Goal: Information Seeking & Learning: Compare options

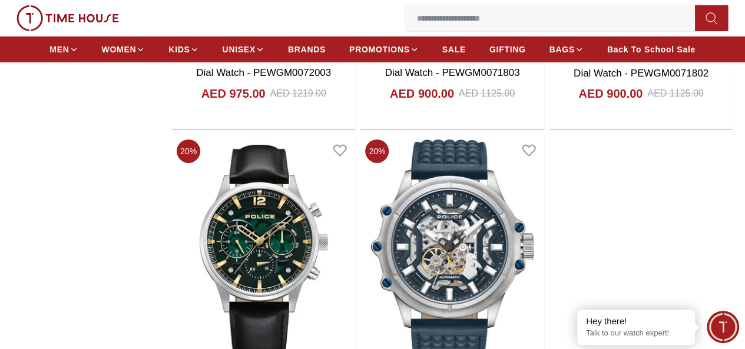
scroll to position [2003, 0]
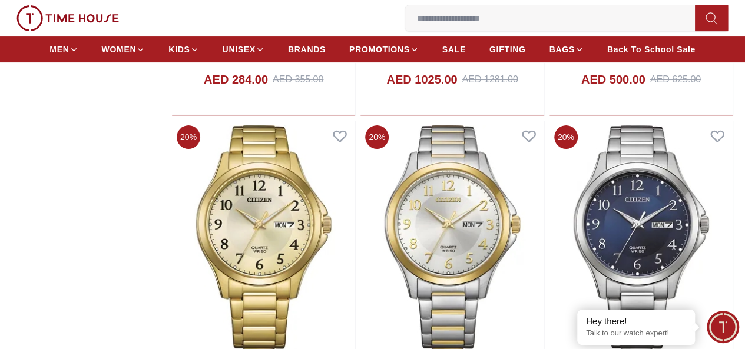
scroll to position [4243, 0]
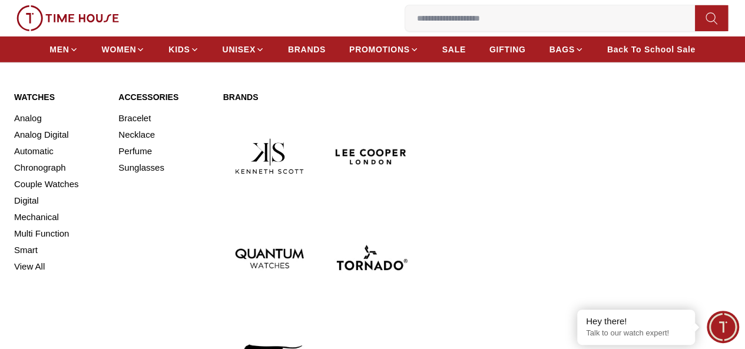
click at [28, 103] on link "Watches" at bounding box center [59, 97] width 90 height 12
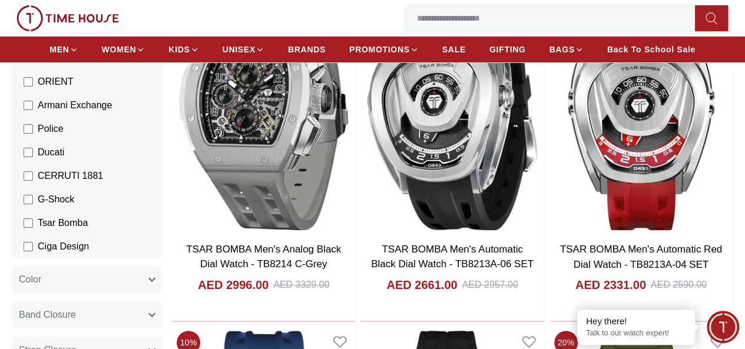
scroll to position [177, 0]
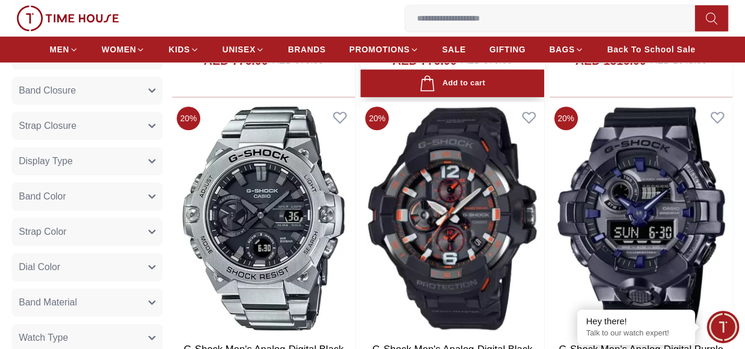
scroll to position [412, 0]
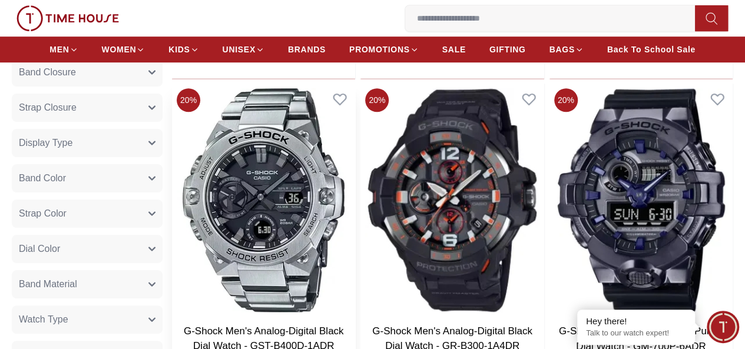
click at [344, 326] on link "G-Shock Men's Analog-Digital Black Dial Watch - GST-B400D-1ADR" at bounding box center [264, 339] width 160 height 27
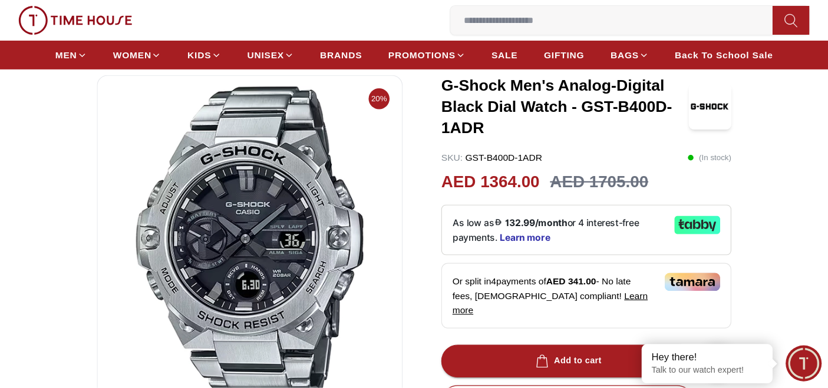
scroll to position [59, 0]
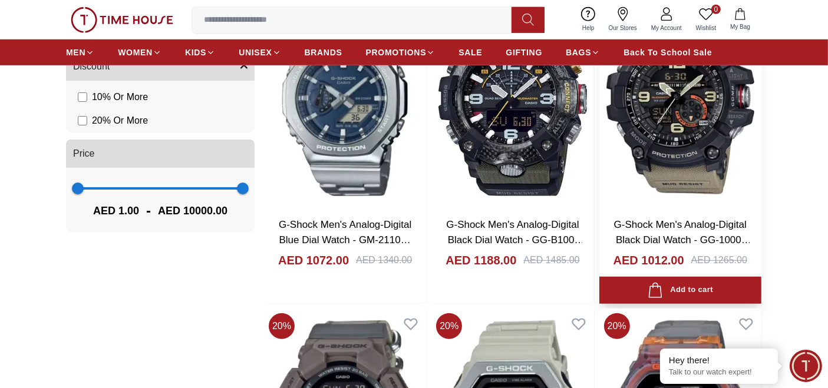
scroll to position [851, 0]
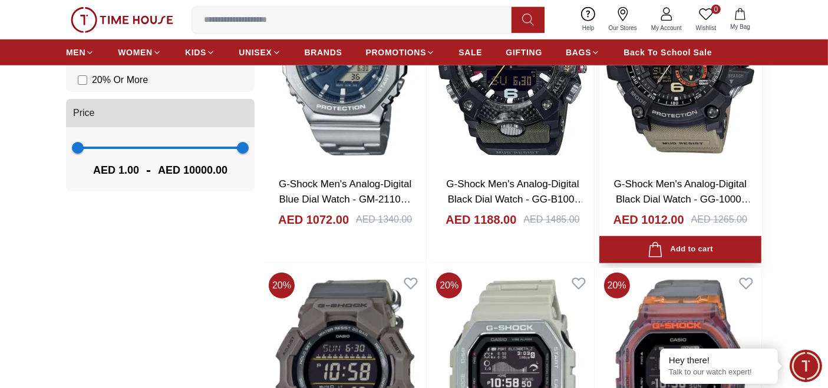
click at [680, 184] on link "G-Shock Men's Analog-Digital Black Dial Watch - GG-1000-1A5" at bounding box center [682, 199] width 137 height 41
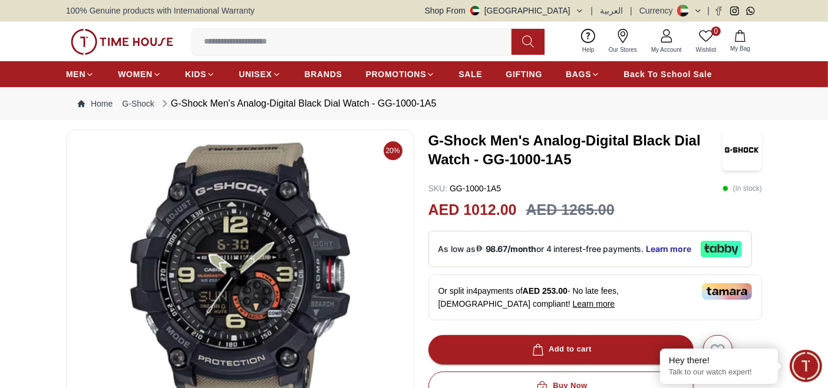
scroll to position [65, 0]
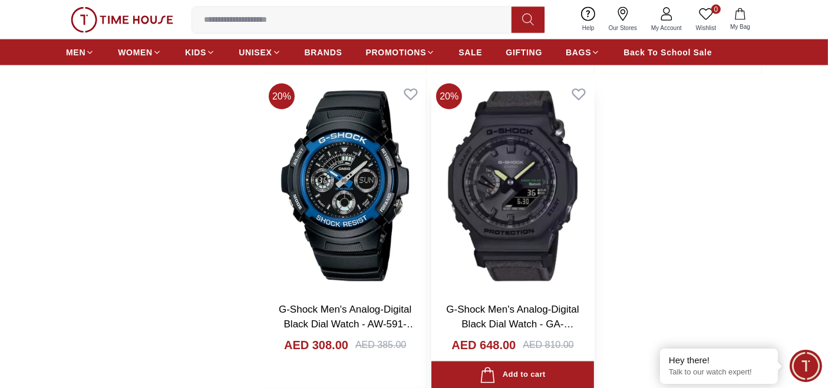
scroll to position [1995, 0]
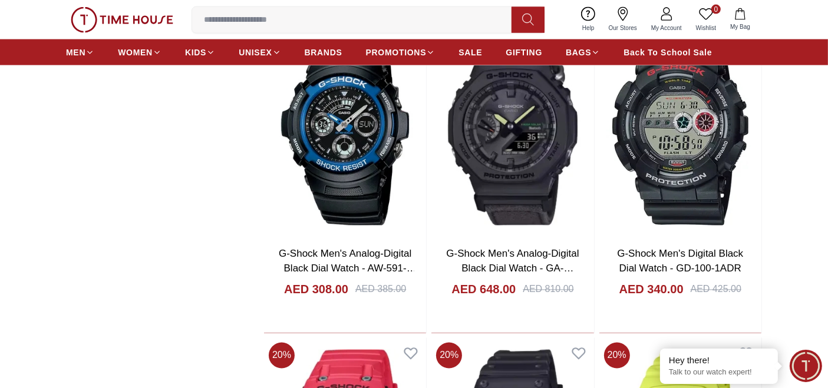
scroll to position [2061, 0]
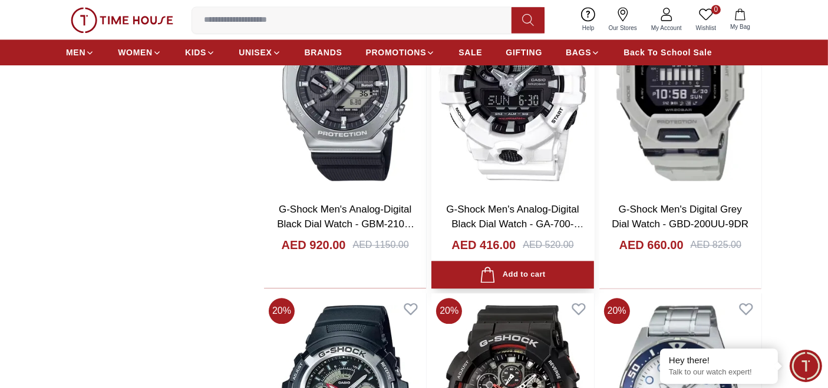
scroll to position [2650, 0]
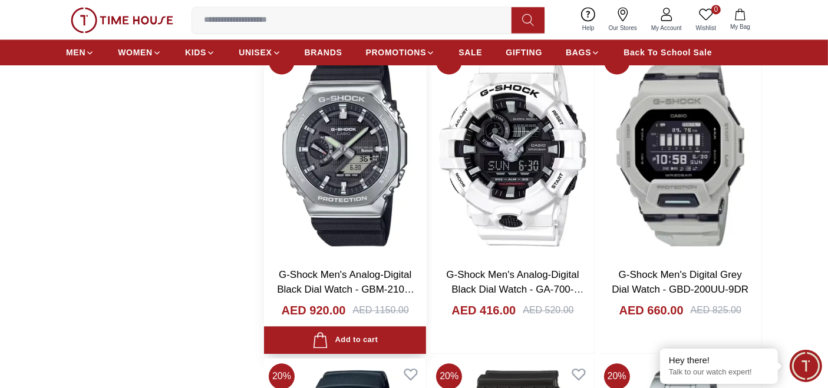
click at [354, 277] on link "G-Shock Men's Analog-Digital Black Dial Watch - GBM-2100-1ADR" at bounding box center [345, 289] width 137 height 41
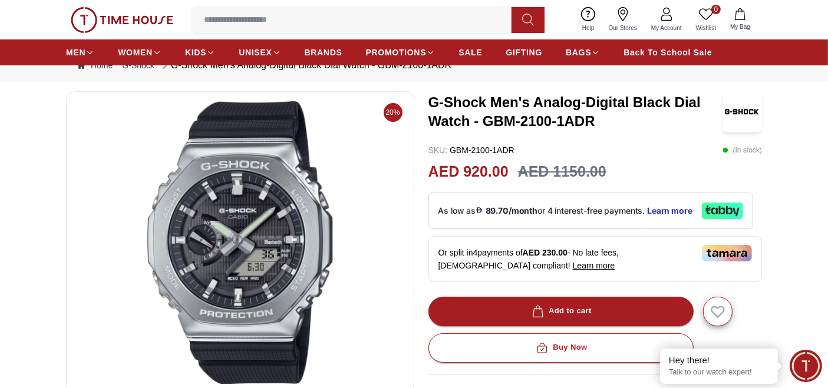
scroll to position [65, 0]
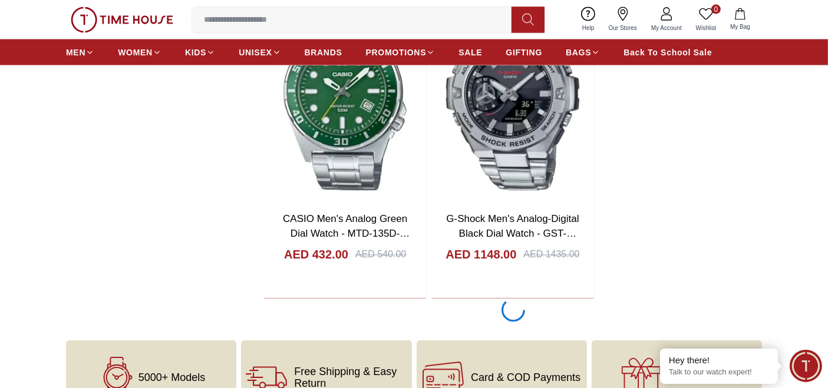
scroll to position [2074, 0]
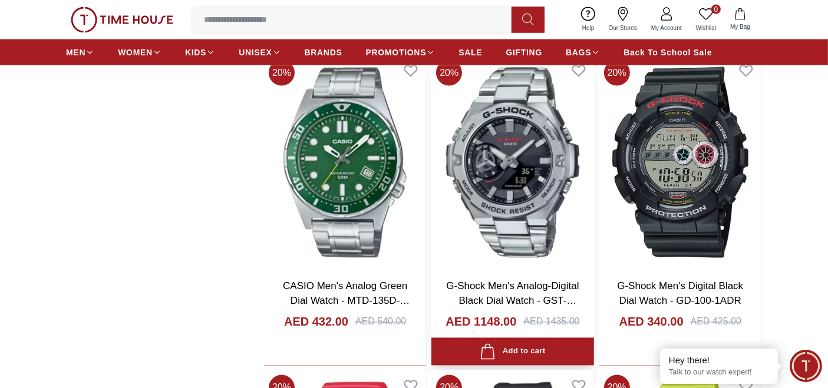
scroll to position [2074, 0]
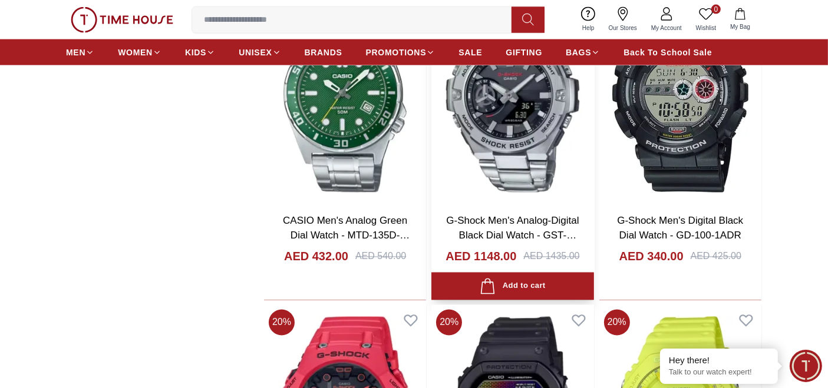
click at [516, 226] on link "G-Shock Men's Analog-Digital Black Dial Watch - GST-B500D-1ADR" at bounding box center [512, 236] width 133 height 41
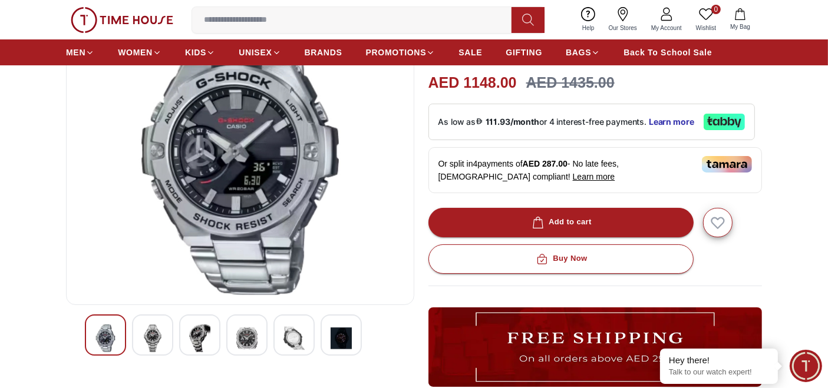
scroll to position [196, 0]
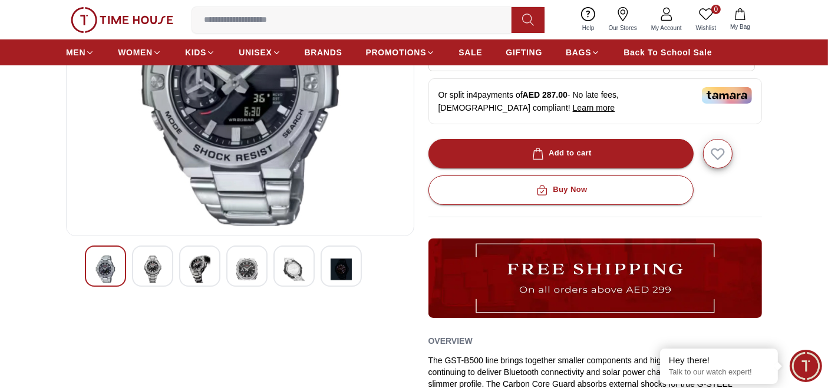
click at [200, 271] on img at bounding box center [199, 270] width 21 height 28
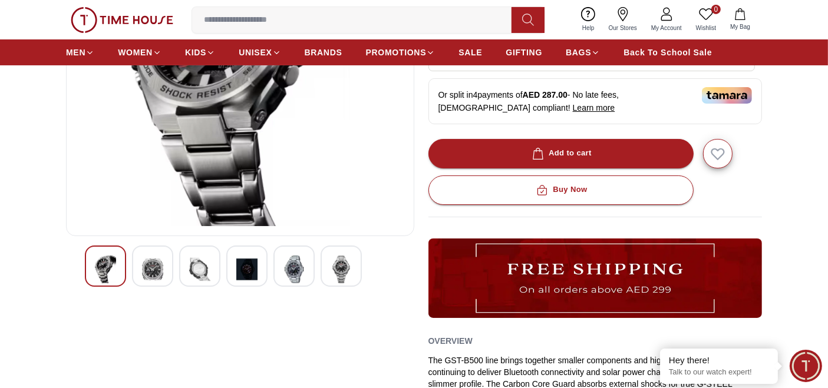
click at [156, 268] on img at bounding box center [152, 270] width 21 height 28
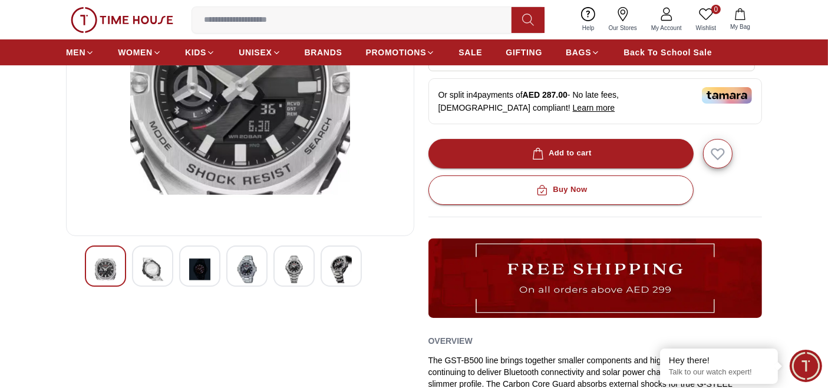
click at [237, 272] on img at bounding box center [246, 270] width 21 height 28
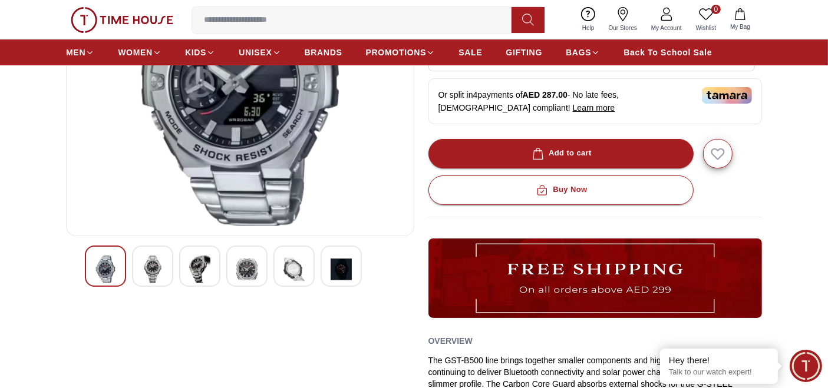
click at [193, 270] on img at bounding box center [199, 270] width 21 height 28
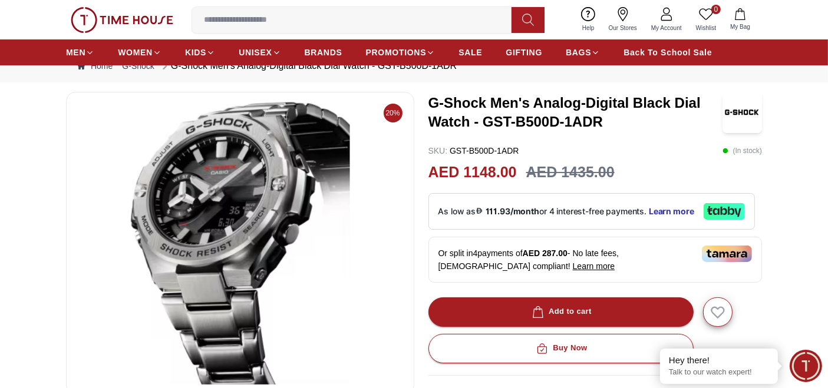
scroll to position [65, 0]
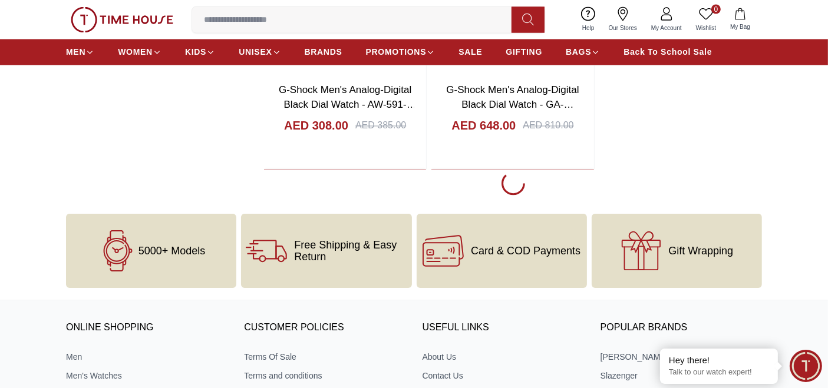
scroll to position [2139, 0]
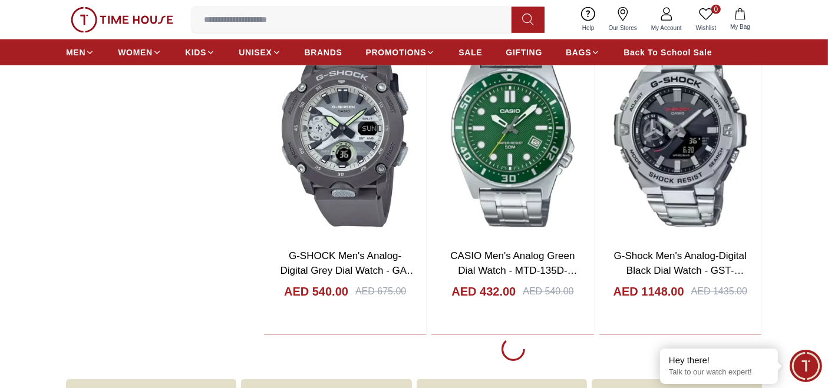
scroll to position [6133, 0]
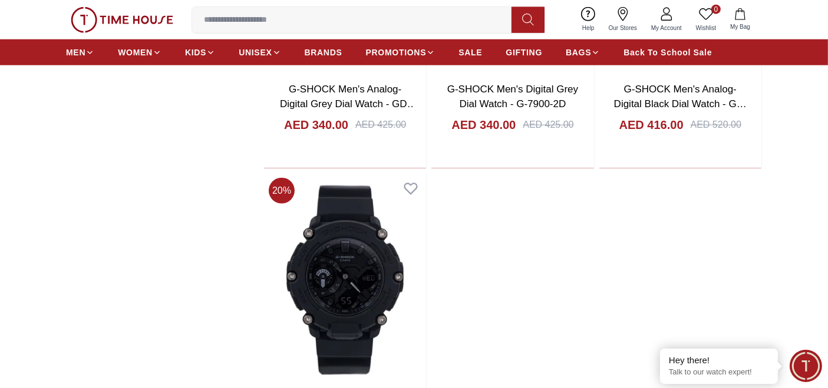
scroll to position [10519, 0]
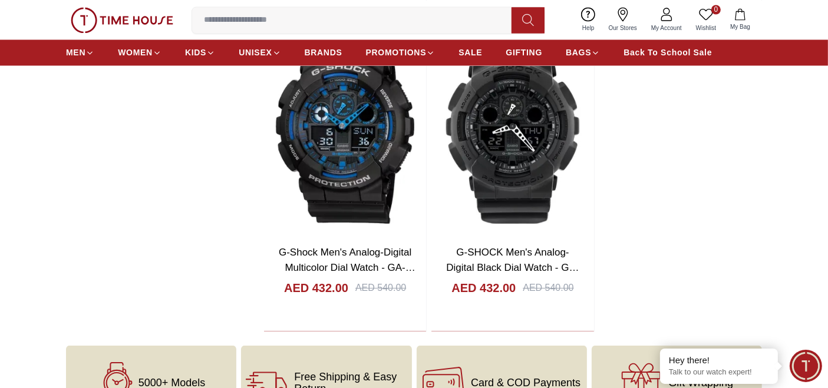
scroll to position [11305, 0]
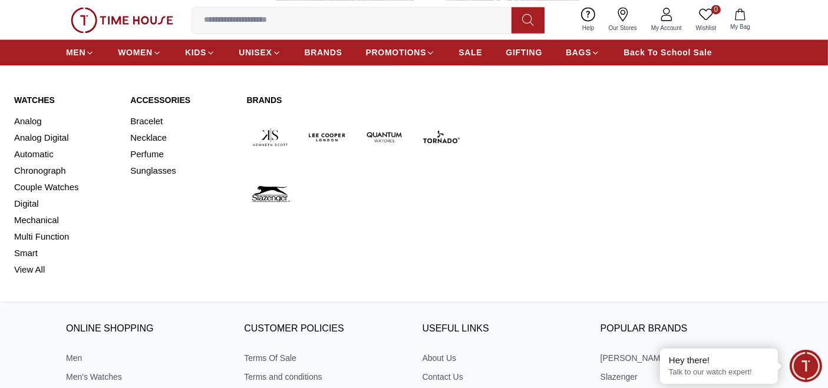
click at [35, 99] on link "Watches" at bounding box center [65, 100] width 102 height 12
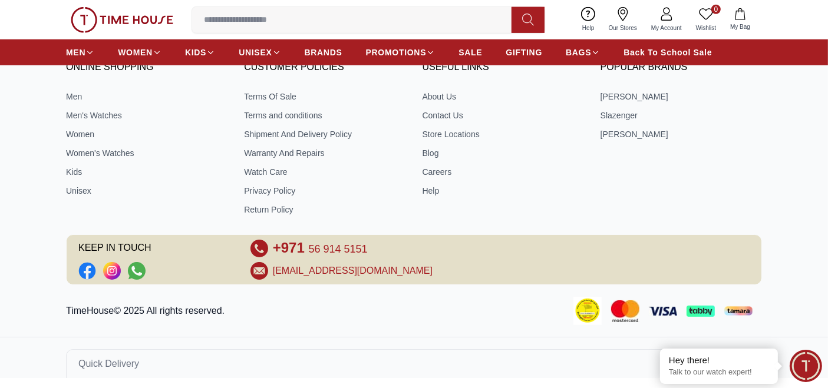
scroll to position [1176, 0]
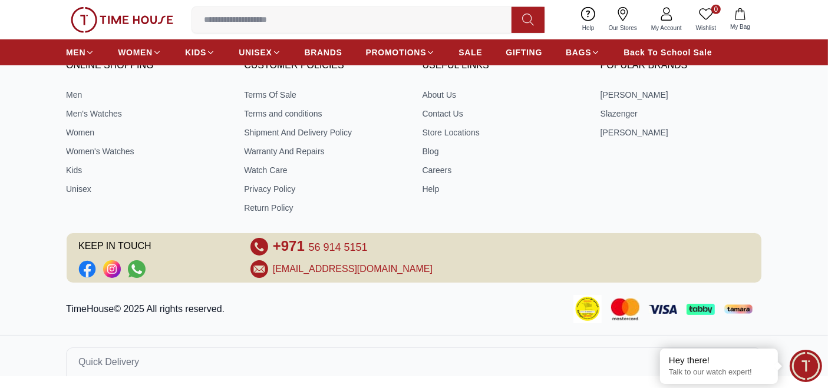
scroll to position [2466, 0]
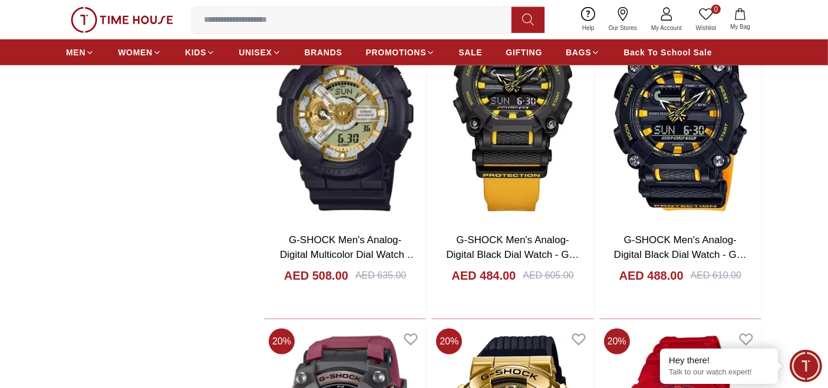
scroll to position [2466, 0]
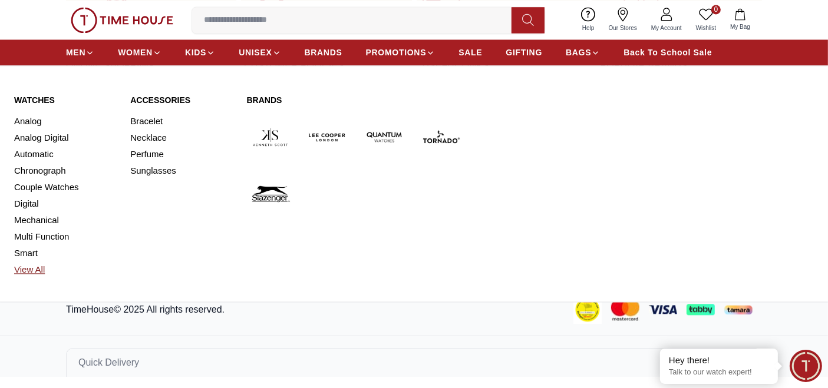
click at [29, 267] on link "View All" at bounding box center [65, 270] width 102 height 16
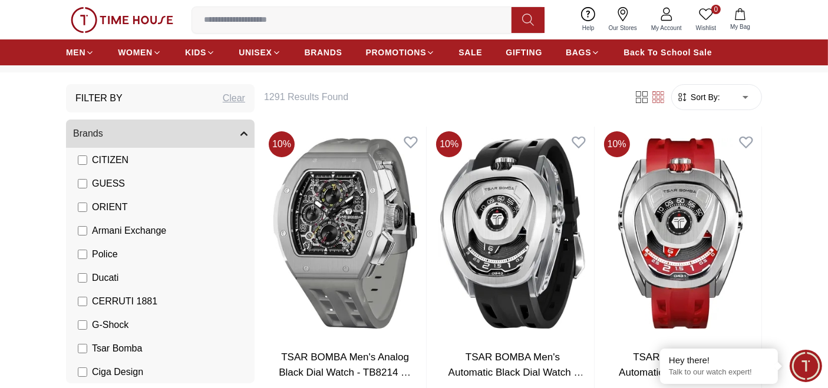
scroll to position [65, 0]
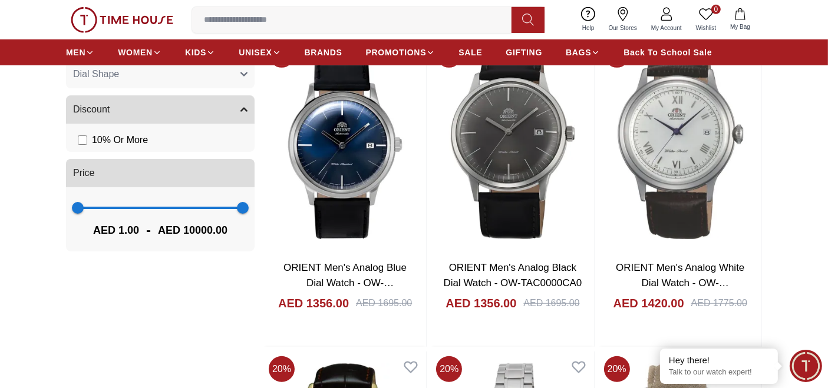
scroll to position [785, 0]
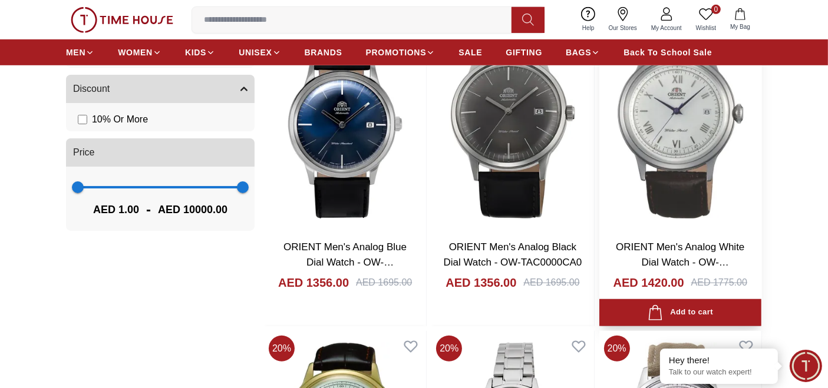
click at [679, 246] on link "ORIENT Men's Analog White Dial Watch - OW-TAC00009W0" at bounding box center [680, 262] width 128 height 41
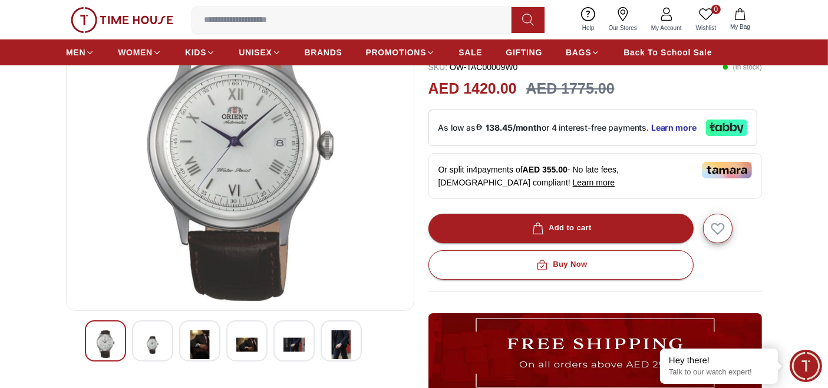
scroll to position [131, 0]
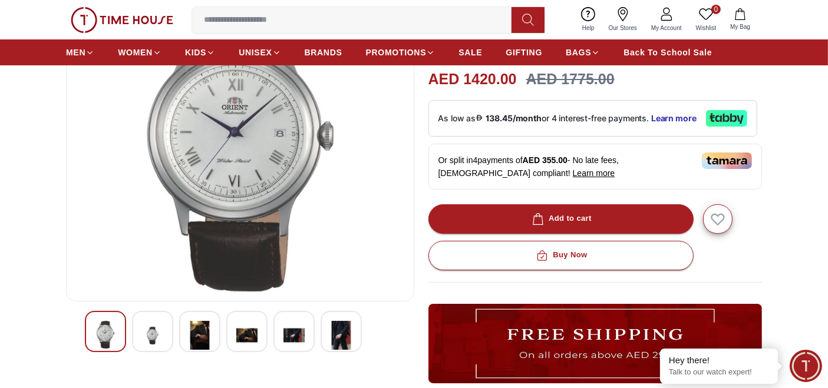
click at [193, 337] on img at bounding box center [199, 335] width 21 height 29
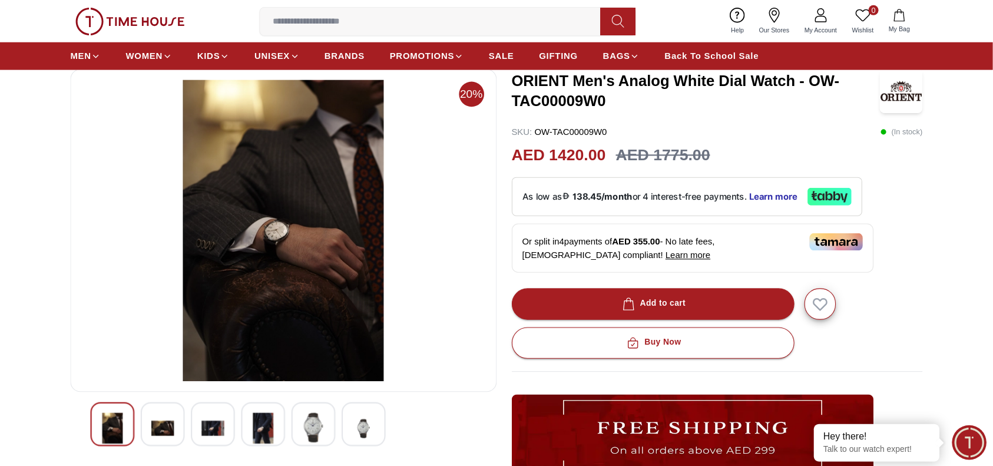
scroll to position [65, 0]
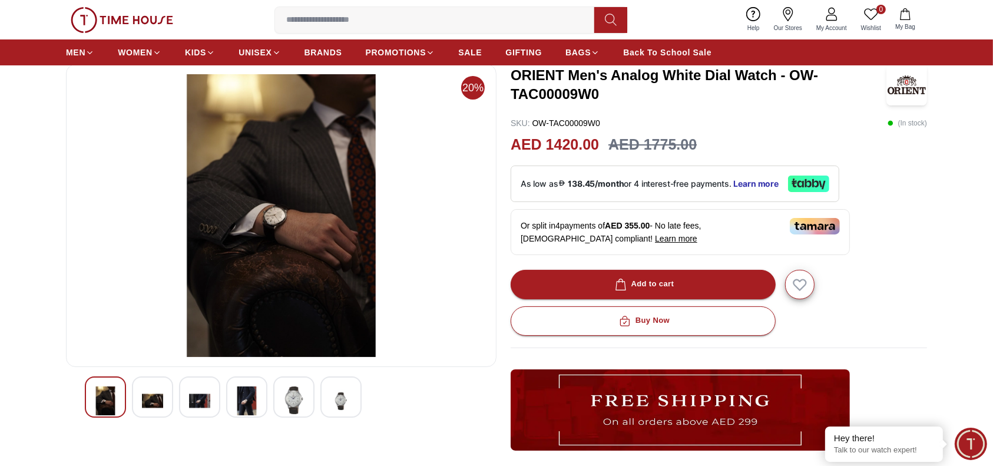
click at [156, 349] on img at bounding box center [152, 401] width 21 height 29
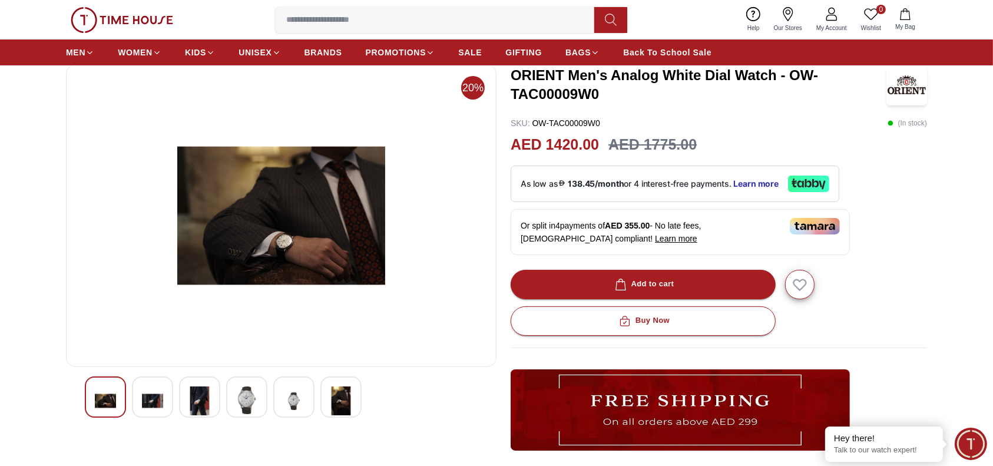
click at [205, 349] on img at bounding box center [199, 401] width 21 height 29
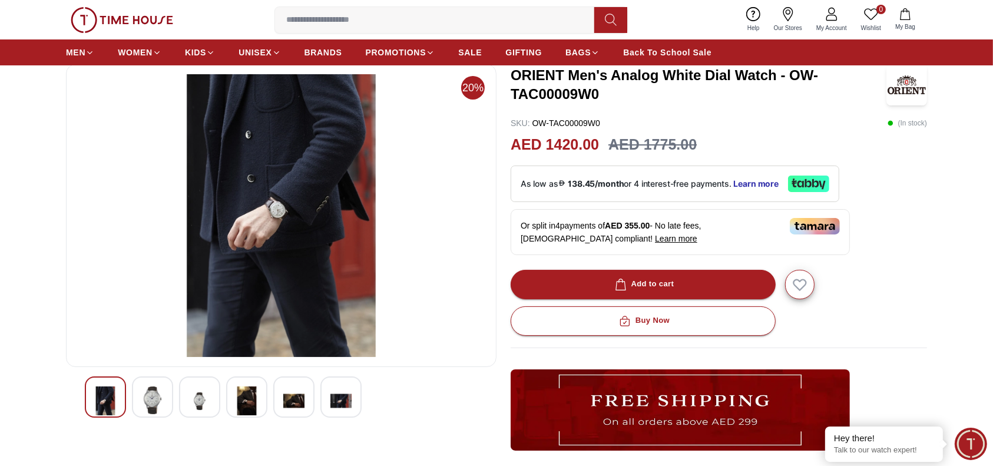
click at [242, 349] on img at bounding box center [246, 401] width 21 height 29
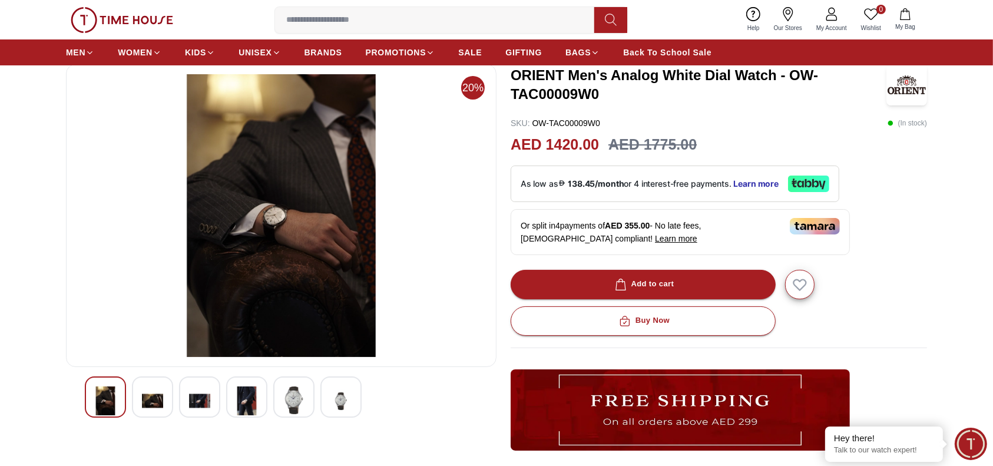
click at [288, 349] on img at bounding box center [293, 401] width 21 height 28
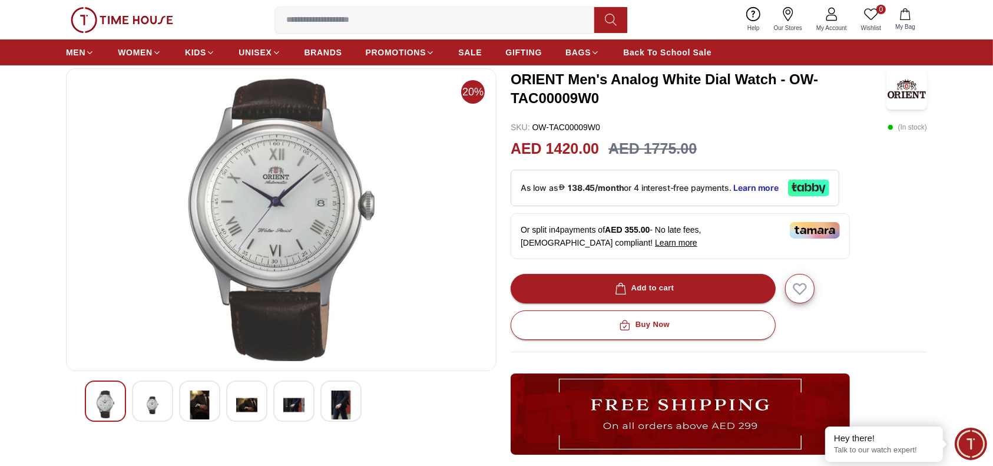
scroll to position [157, 0]
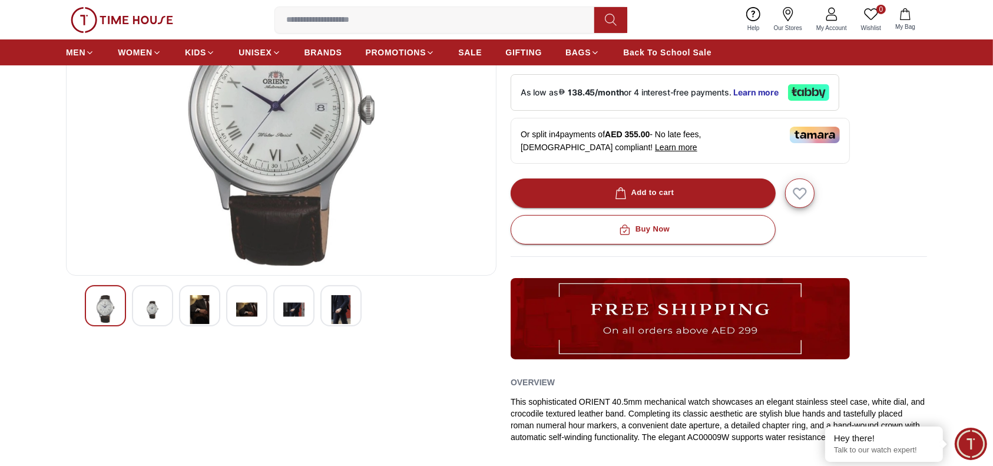
click at [167, 313] on div at bounding box center [152, 305] width 41 height 41
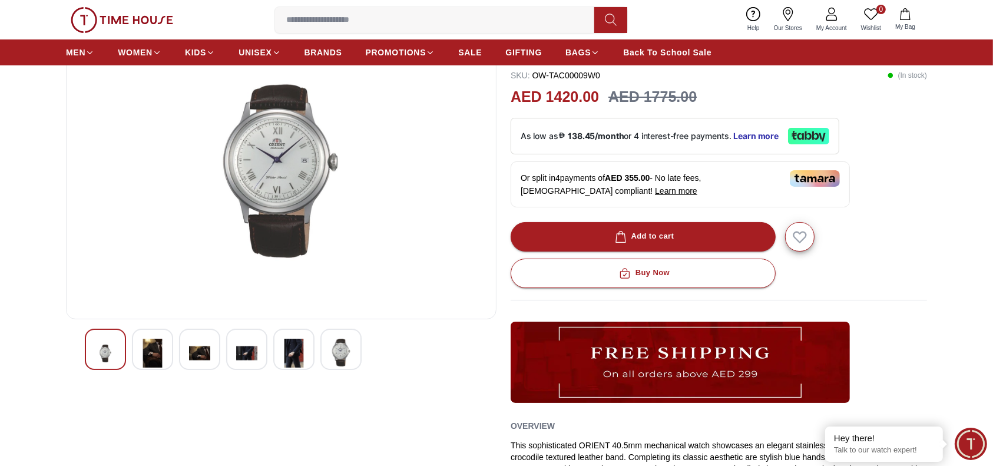
scroll to position [78, 0]
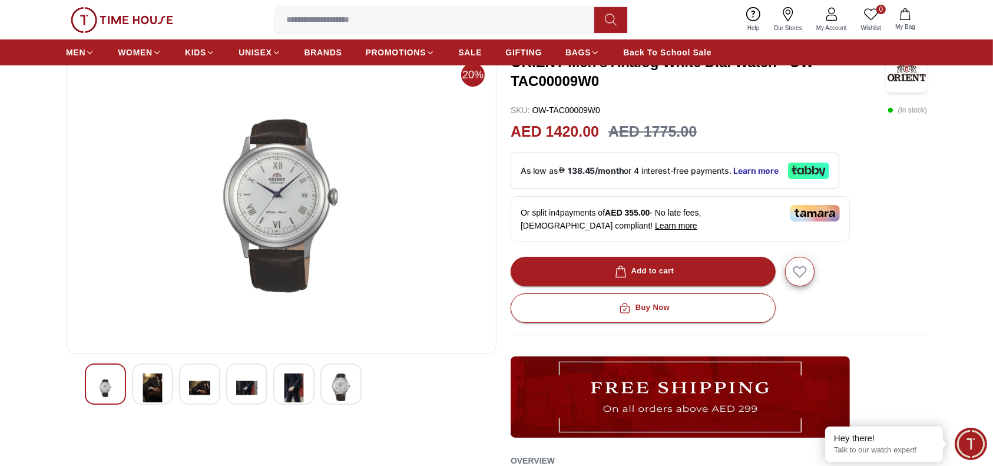
click at [292, 349] on img at bounding box center [293, 388] width 21 height 29
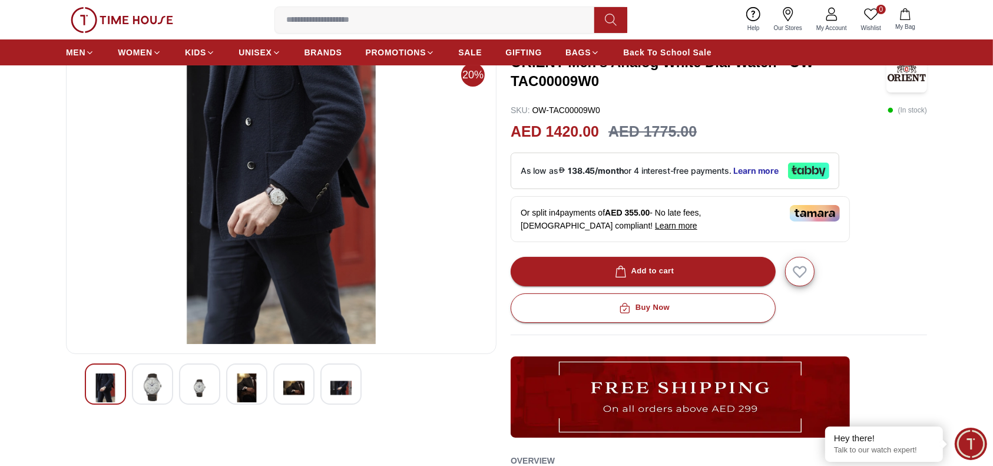
scroll to position [0, 0]
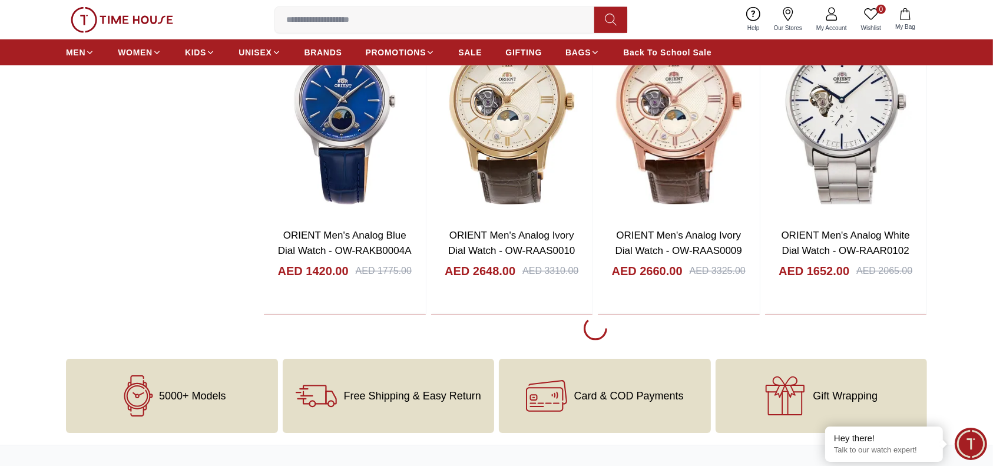
scroll to position [1493, 0]
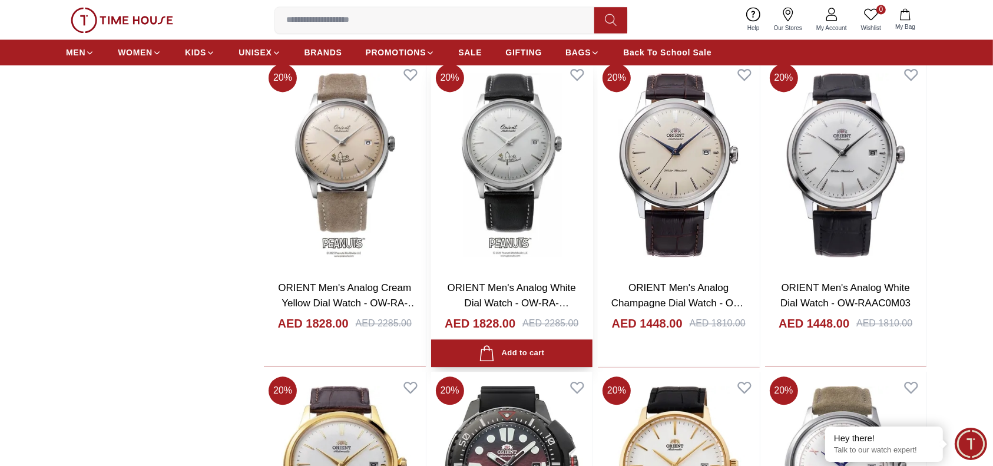
scroll to position [2593, 0]
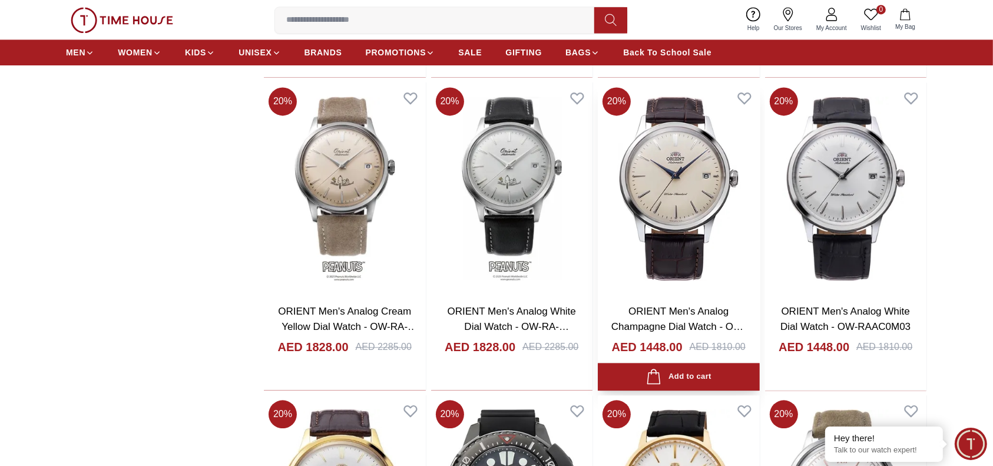
click at [694, 313] on link "ORIENT Men's Analog Champagne Dial Watch - OW-RAAC0M04" at bounding box center [679, 326] width 135 height 41
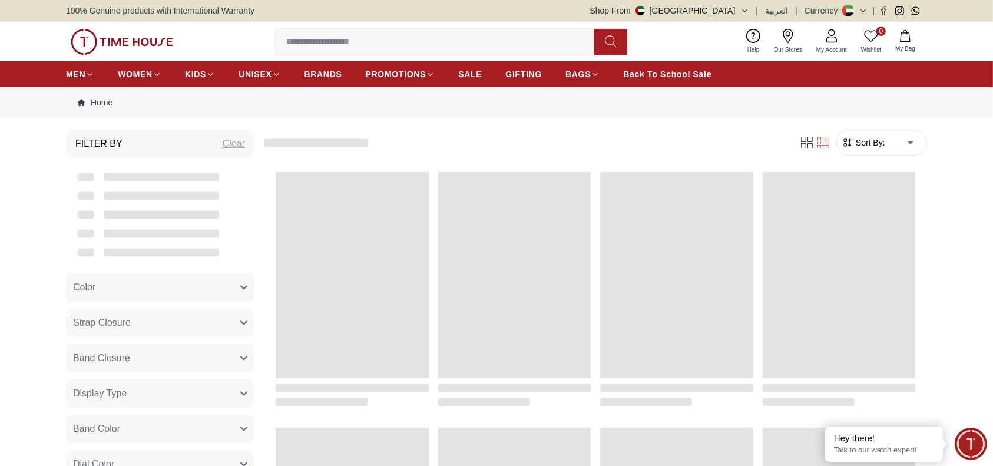
scroll to position [1181, 0]
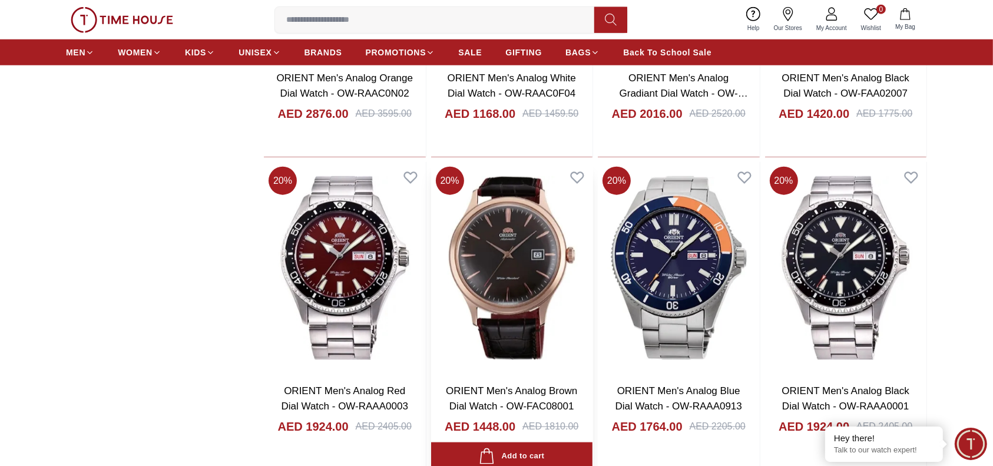
scroll to position [1339, 0]
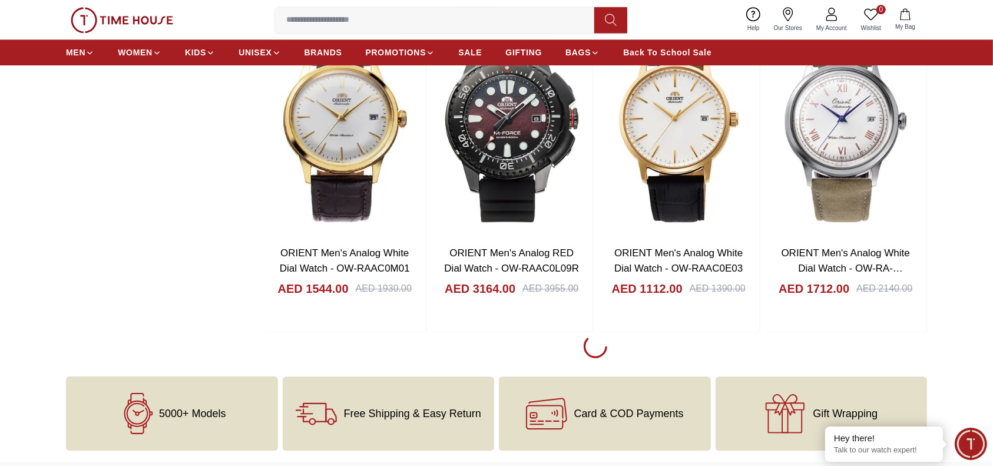
scroll to position [2989, 0]
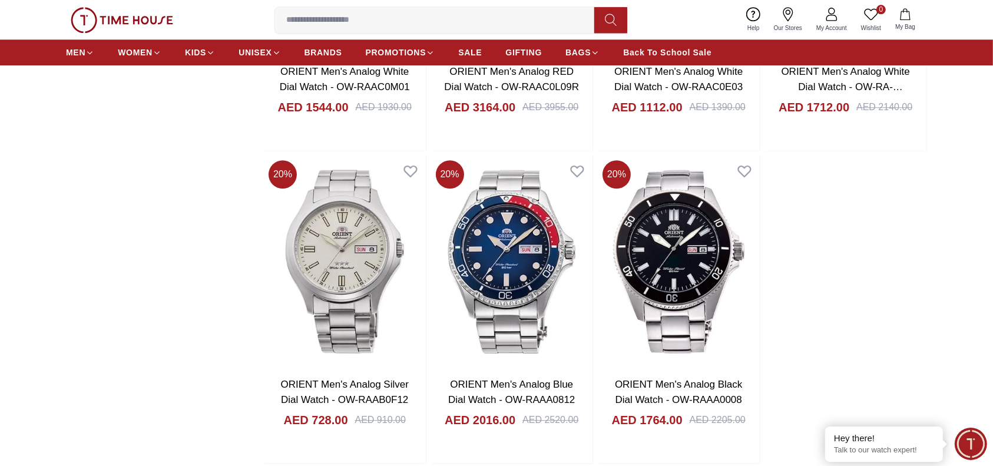
scroll to position [3224, 0]
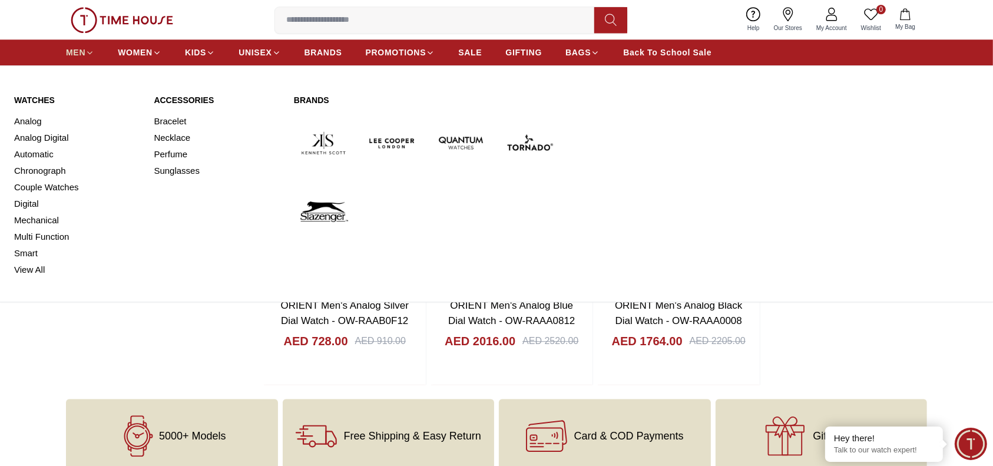
click at [80, 50] on span "MEN" at bounding box center [75, 53] width 19 height 12
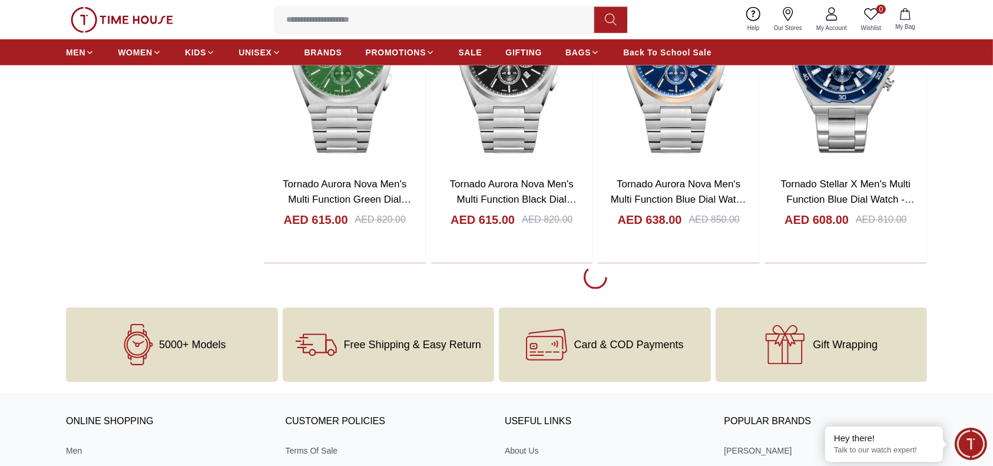
scroll to position [1493, 0]
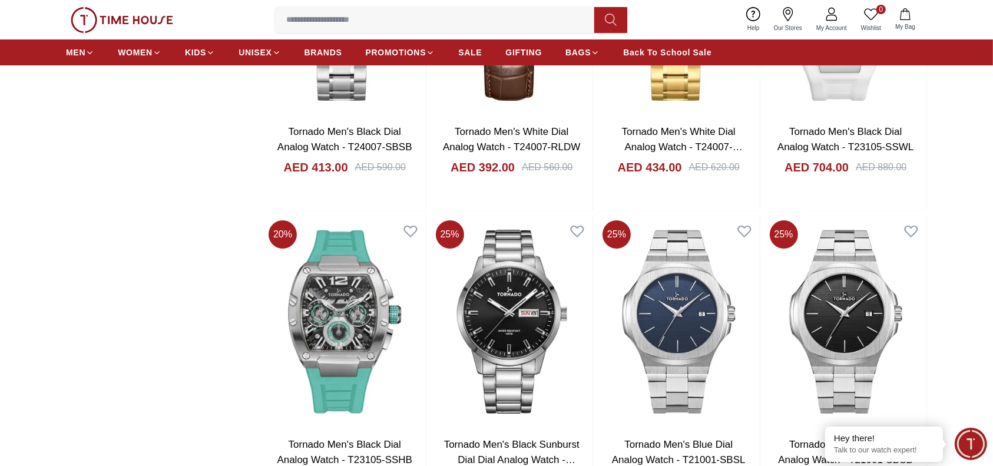
scroll to position [4399, 0]
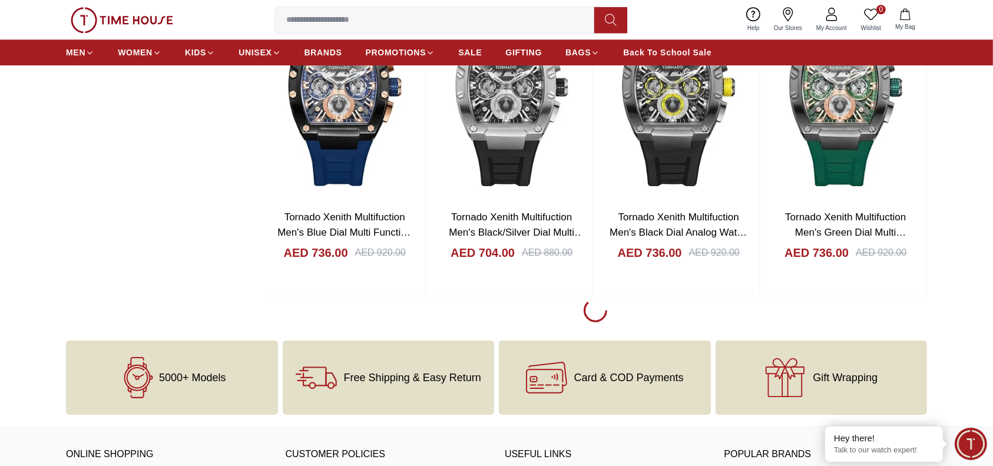
scroll to position [7778, 0]
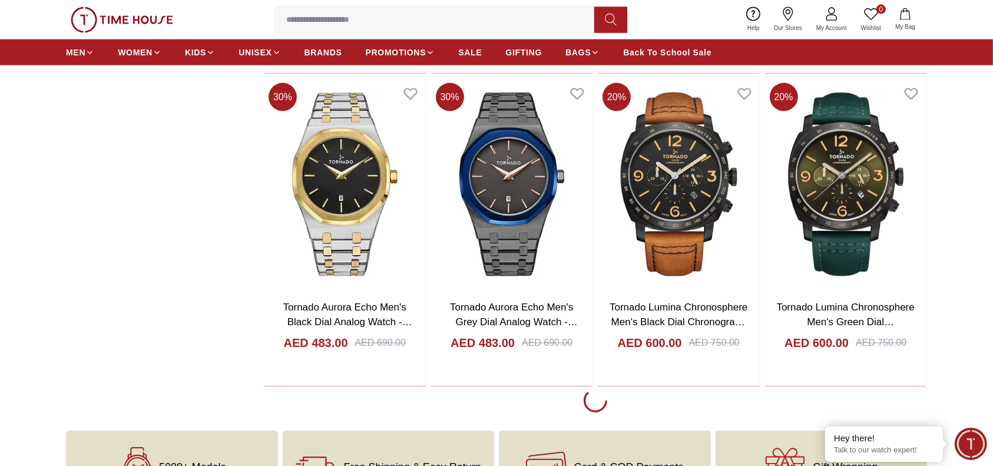
scroll to position [10920, 0]
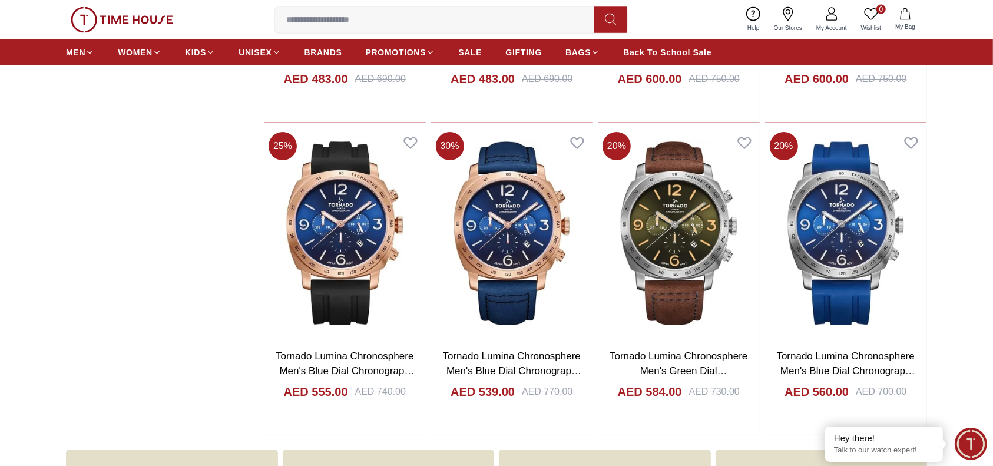
scroll to position [11234, 0]
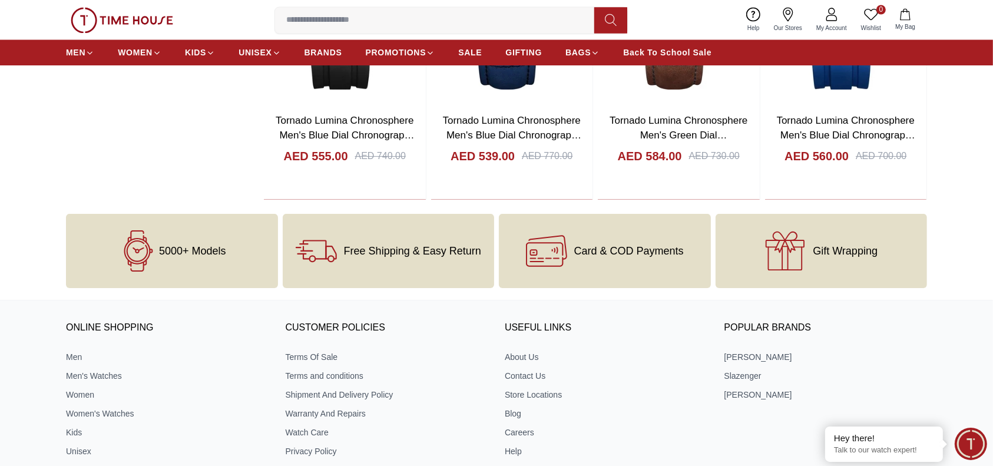
scroll to position [11219, 0]
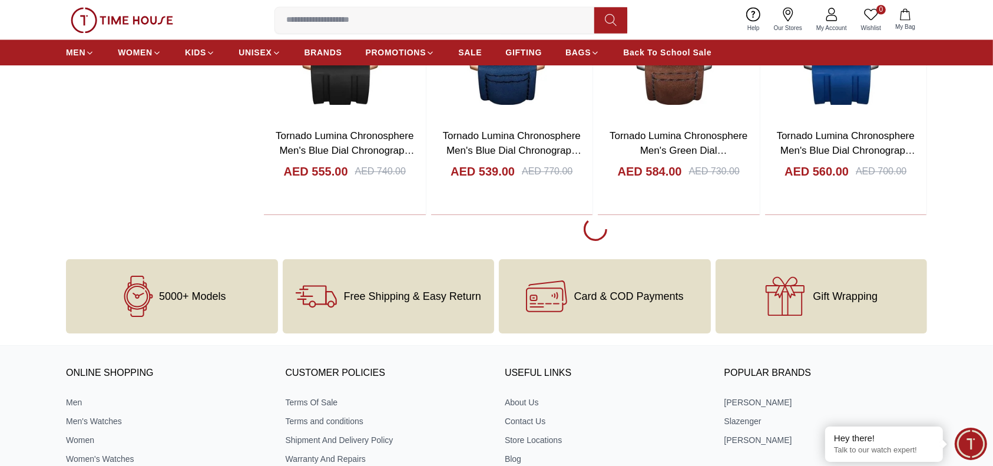
scroll to position [7778, 0]
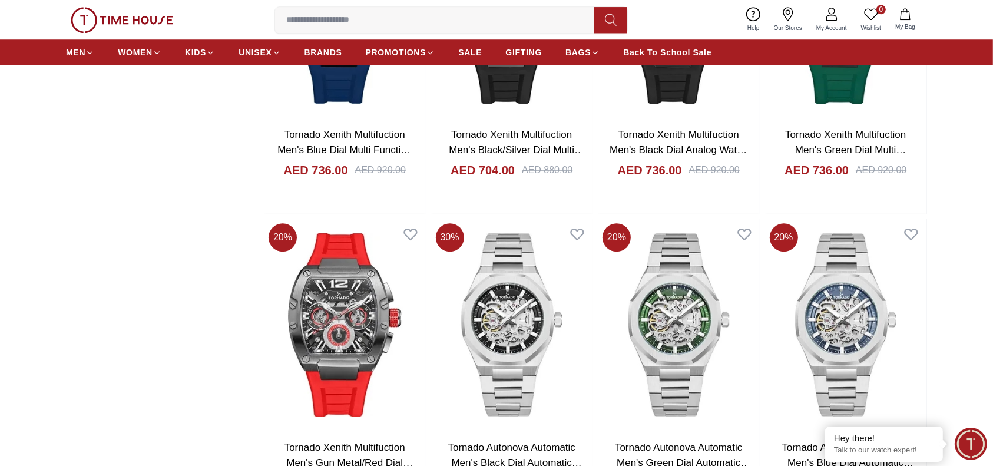
scroll to position [4399, 0]
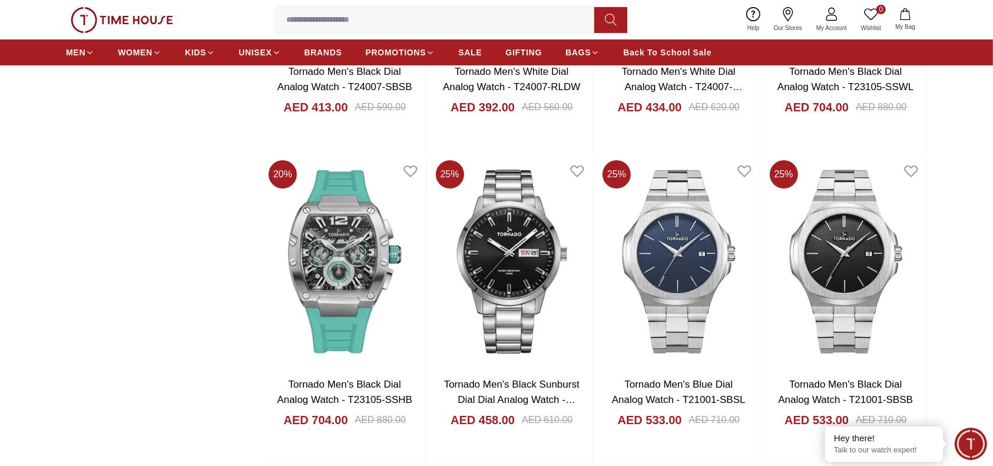
scroll to position [1493, 0]
